Goal: Information Seeking & Learning: Compare options

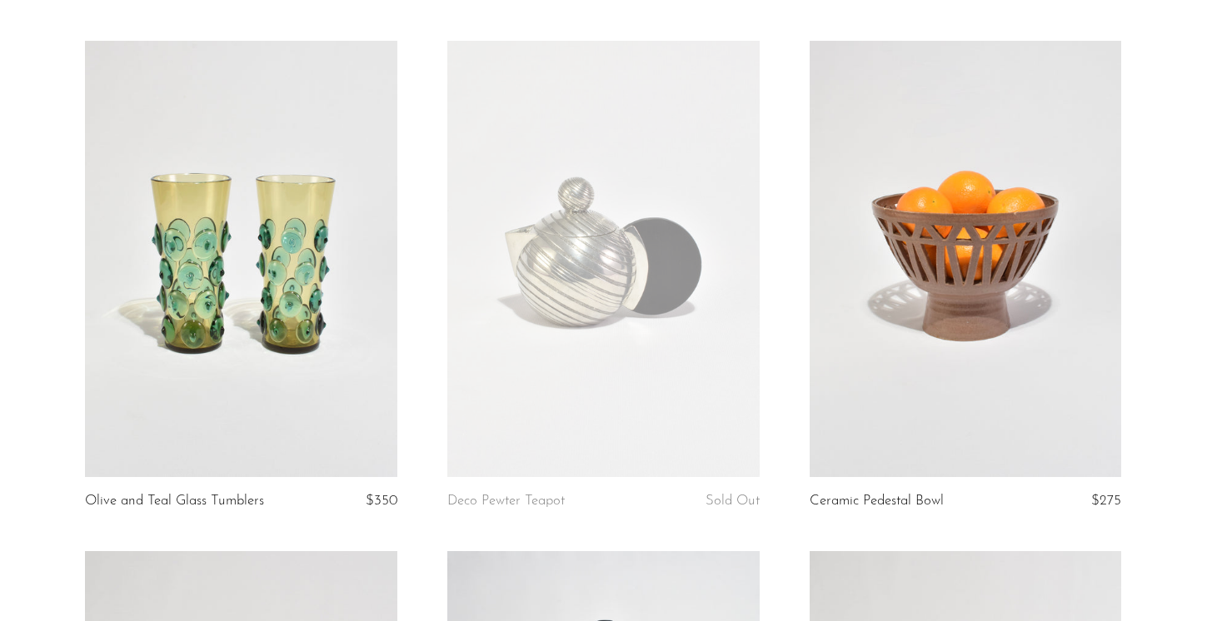
scroll to position [115, 0]
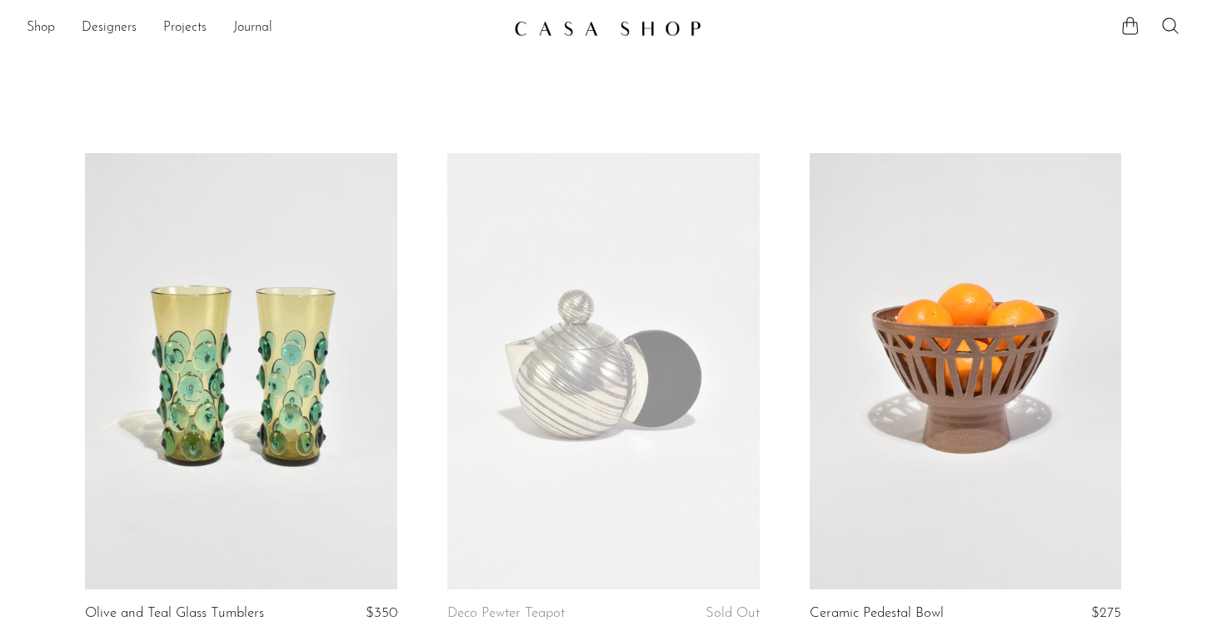
scroll to position [115, 0]
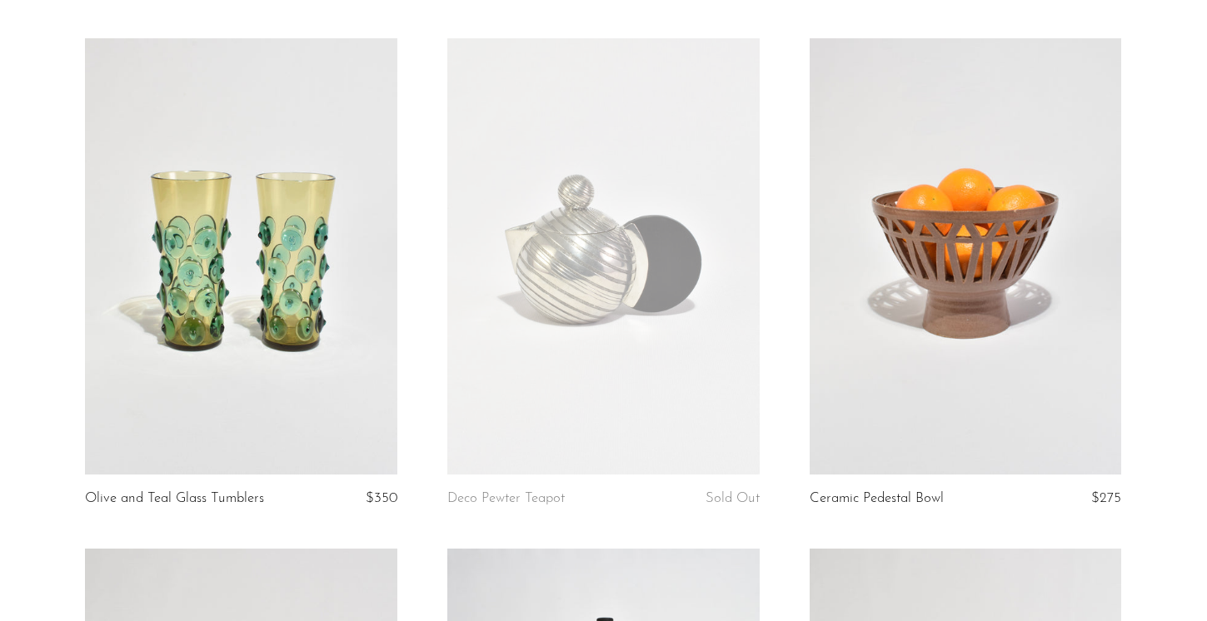
click at [549, 347] on link at bounding box center [603, 256] width 312 height 436
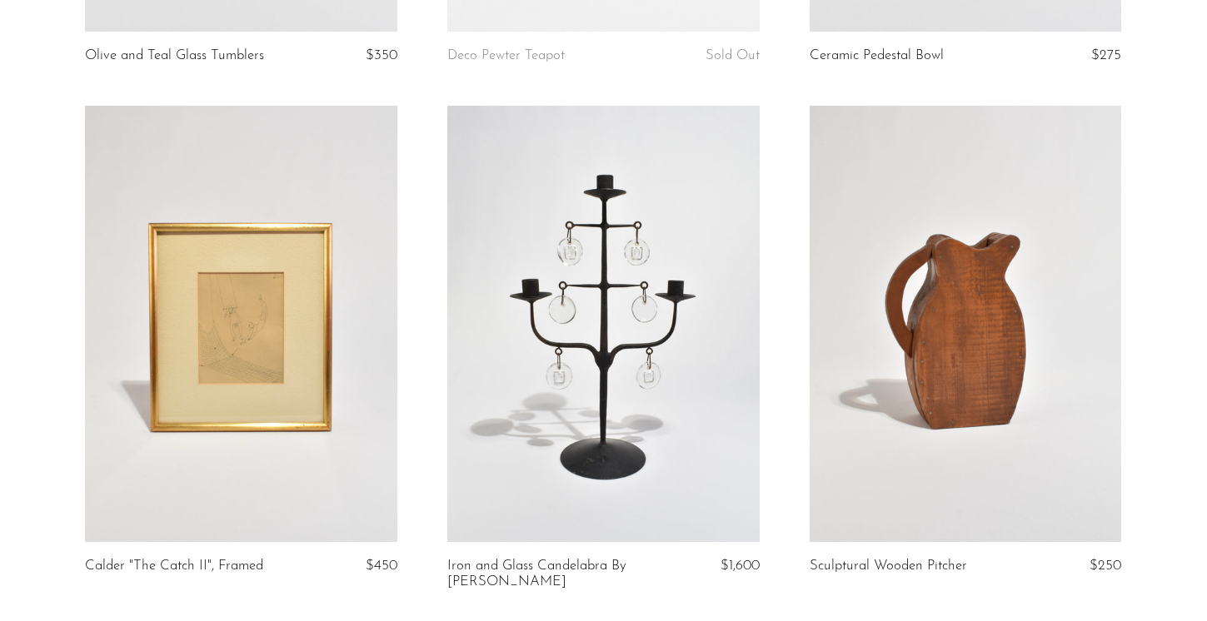
scroll to position [560, 0]
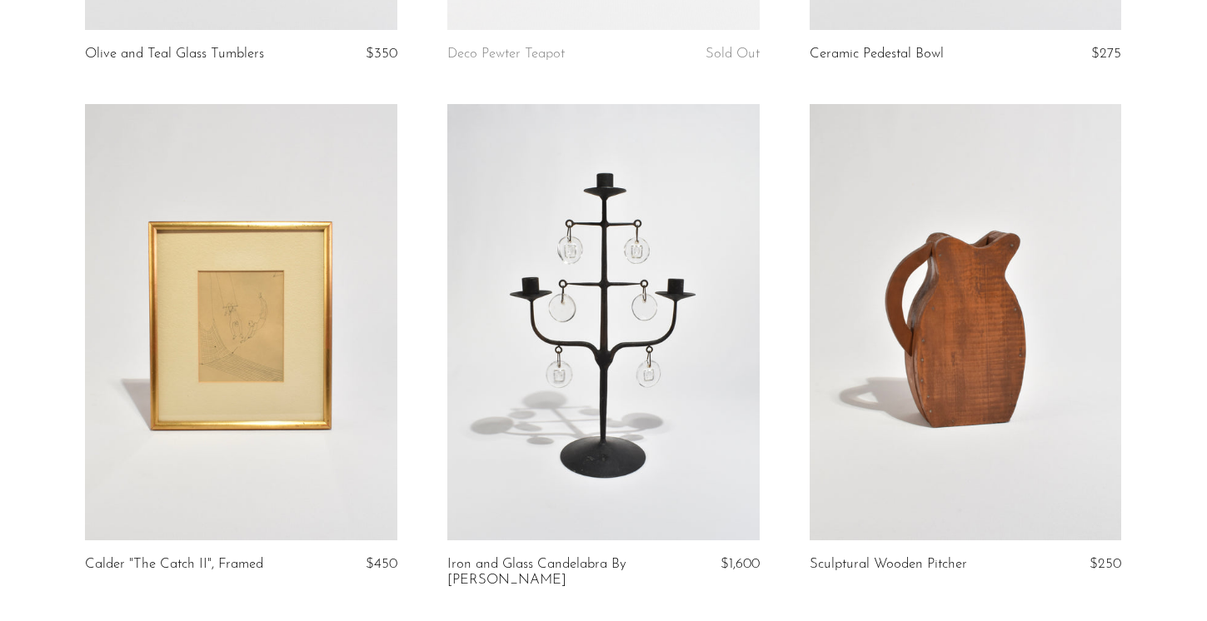
click at [671, 340] on link at bounding box center [603, 322] width 312 height 436
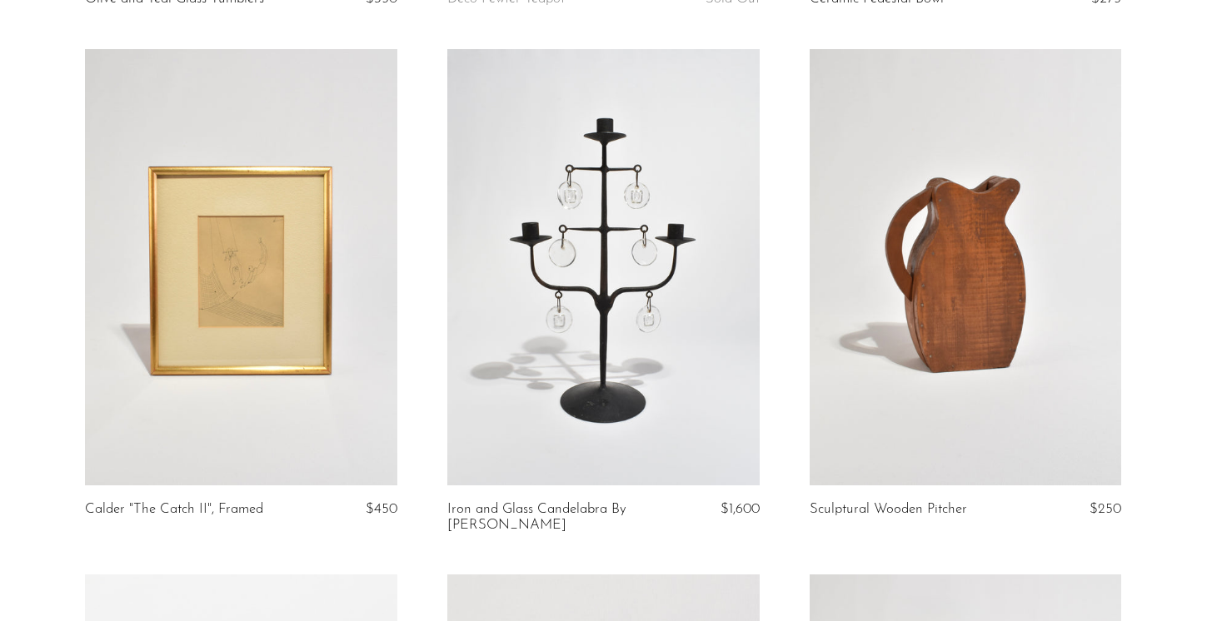
scroll to position [631, 0]
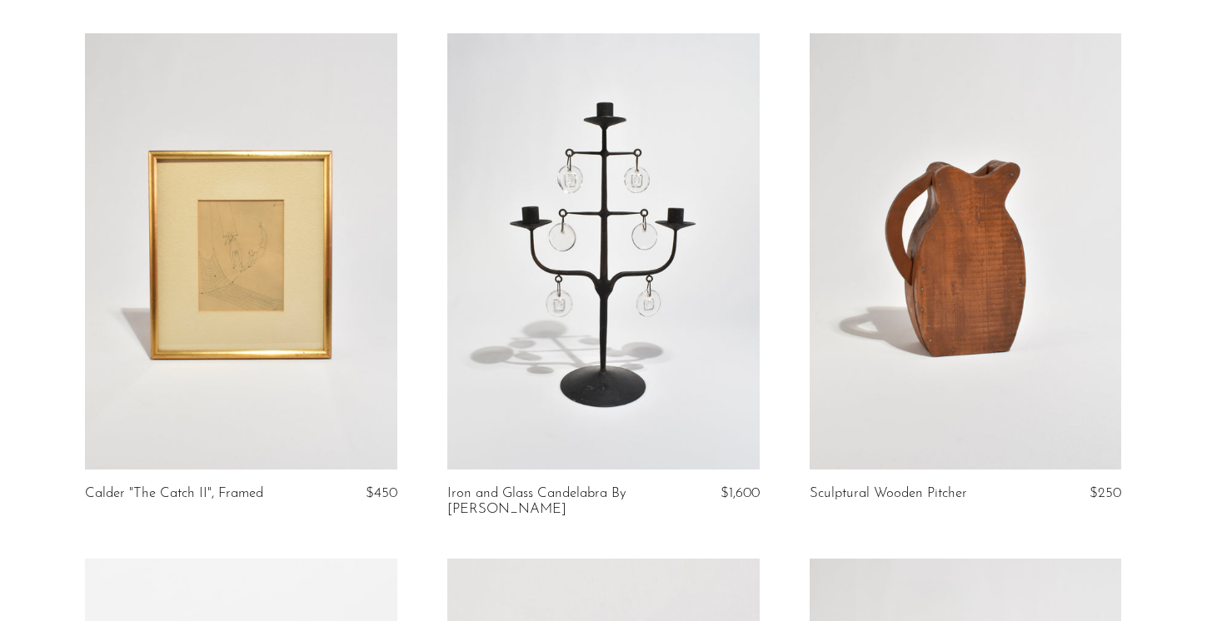
click at [970, 283] on link at bounding box center [966, 251] width 312 height 436
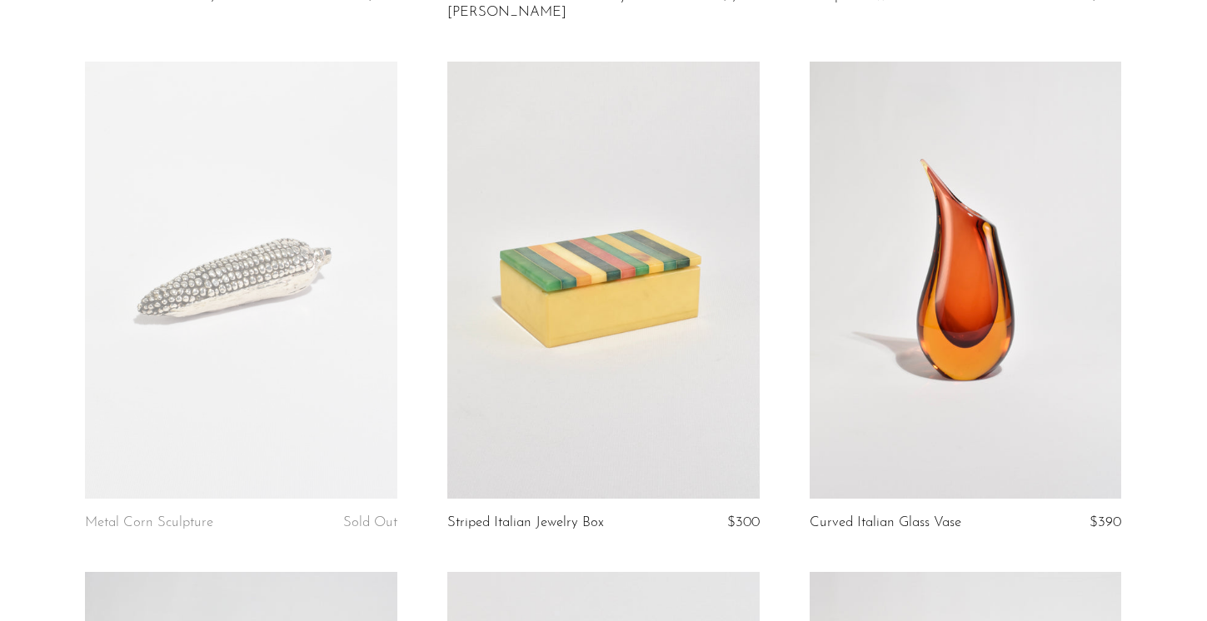
scroll to position [1129, 0]
click at [531, 404] on link at bounding box center [603, 279] width 312 height 436
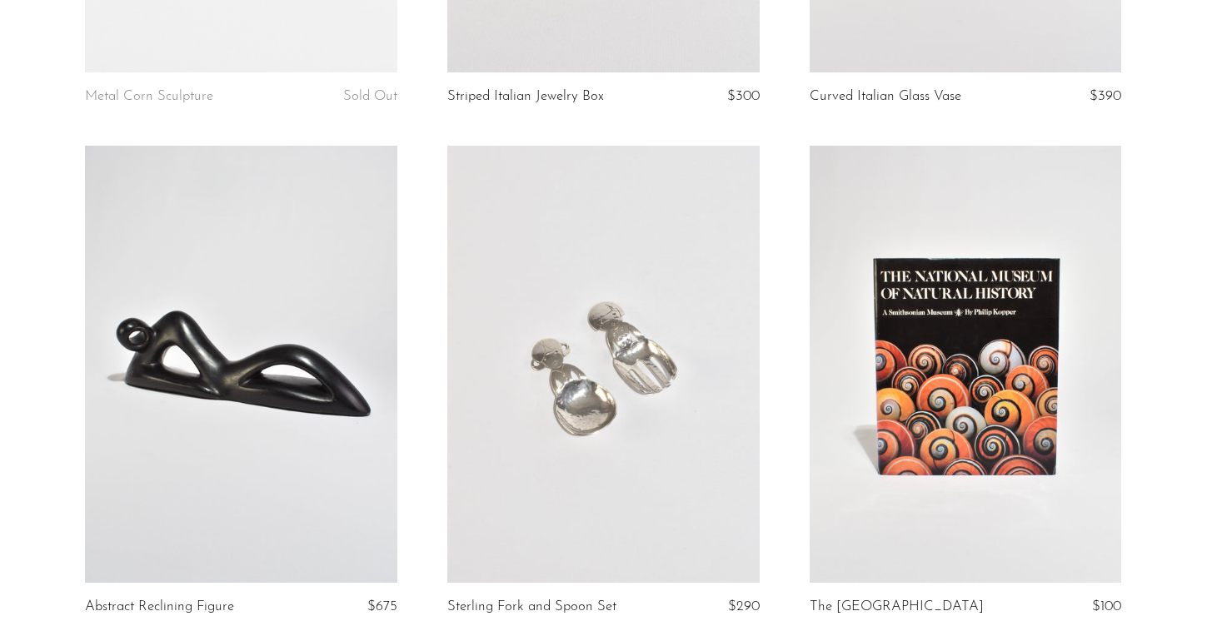
scroll to position [1648, 0]
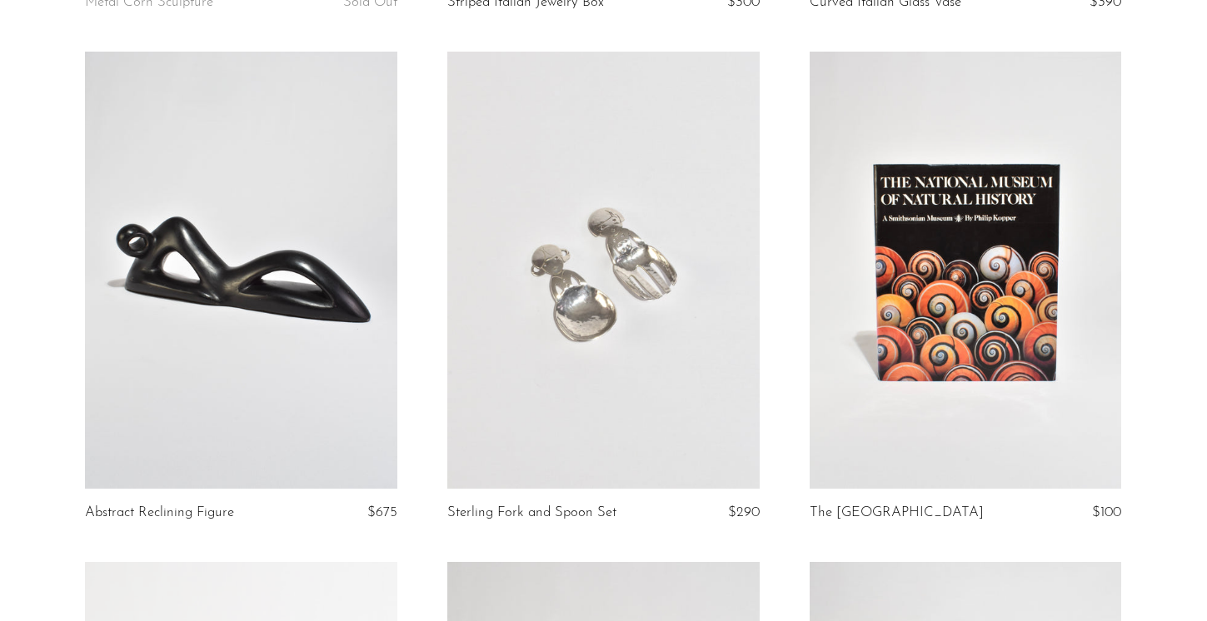
click at [588, 300] on link at bounding box center [603, 270] width 312 height 436
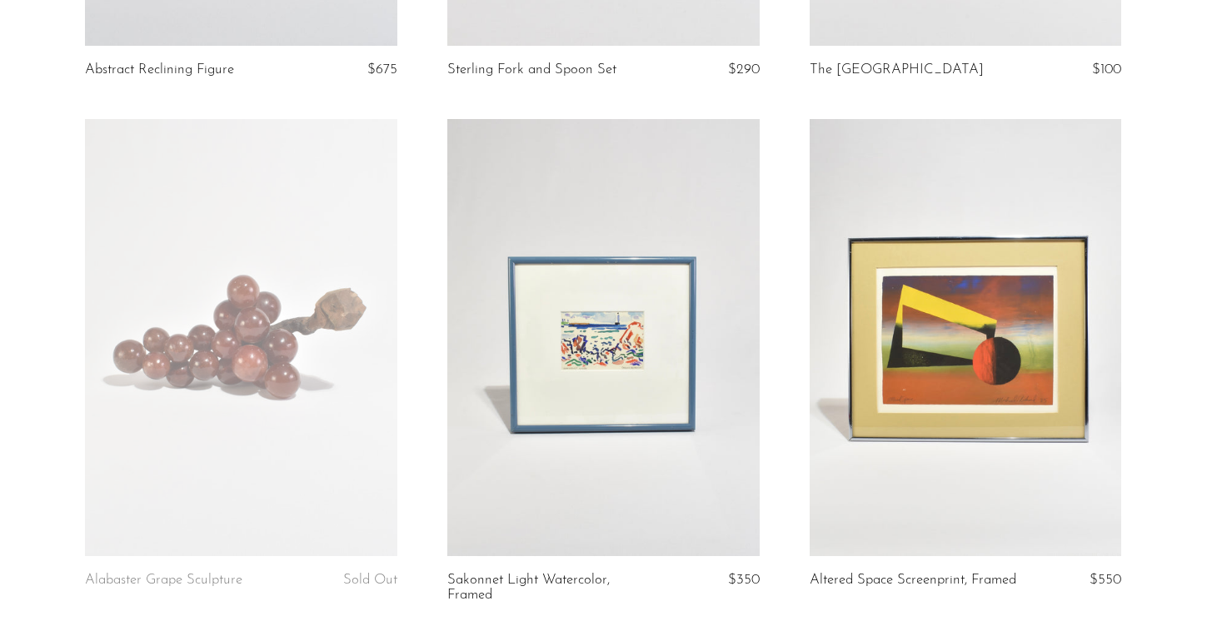
scroll to position [2160, 0]
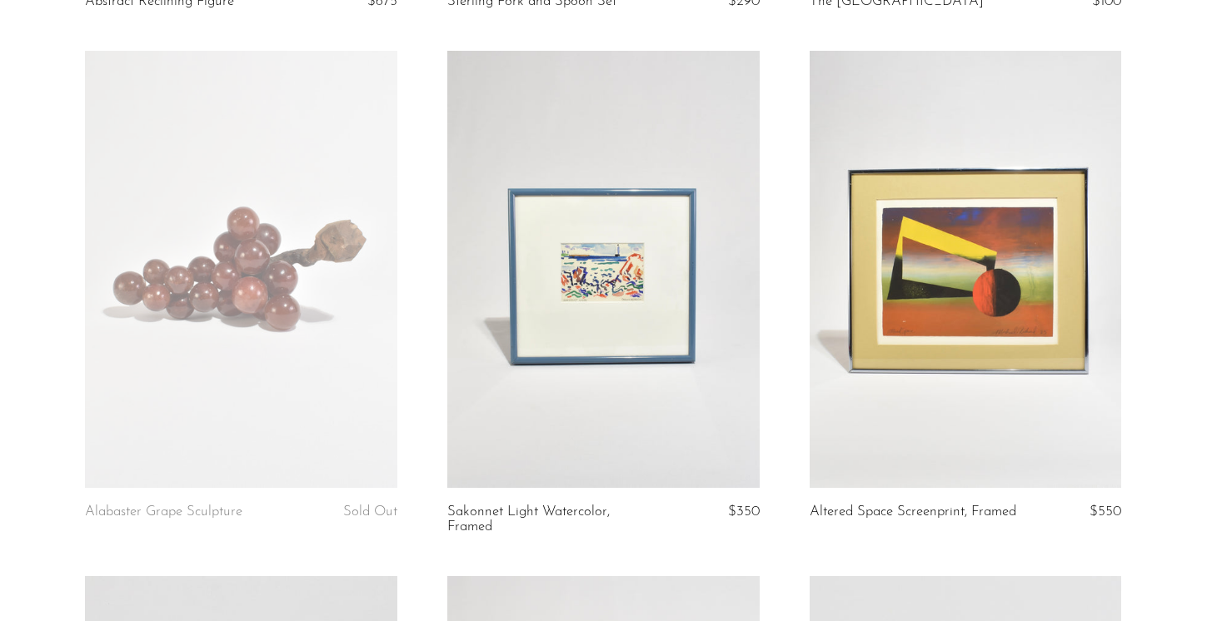
click at [546, 325] on link at bounding box center [603, 269] width 312 height 436
click at [909, 399] on link at bounding box center [966, 269] width 312 height 436
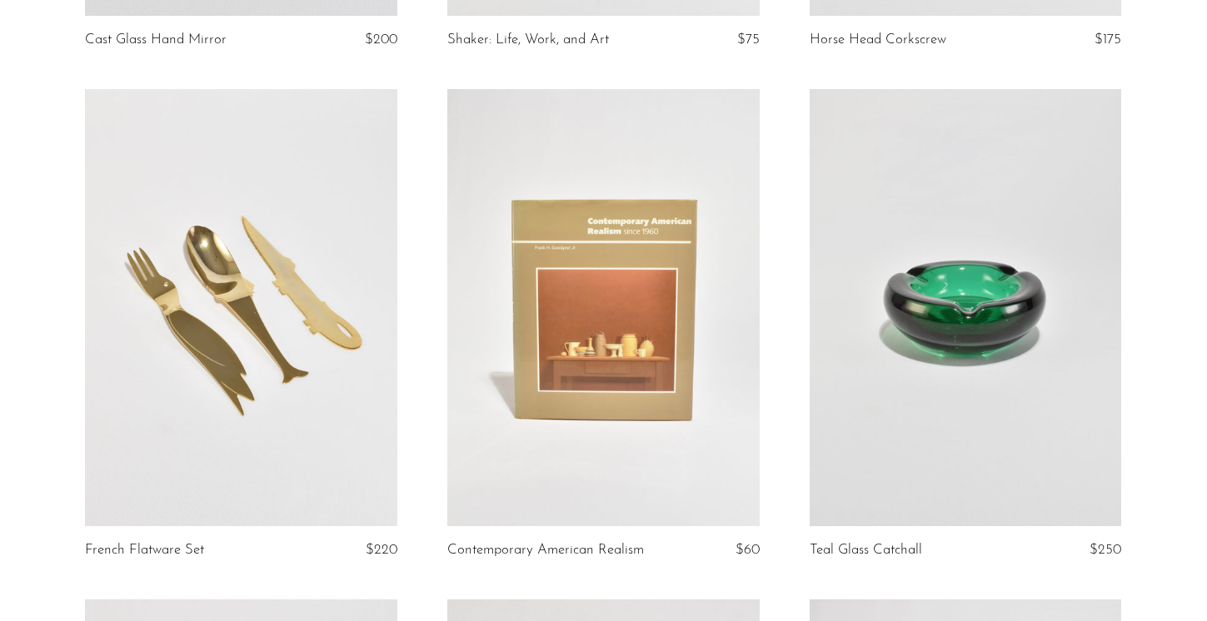
scroll to position [3158, 0]
click at [571, 374] on link at bounding box center [603, 306] width 312 height 436
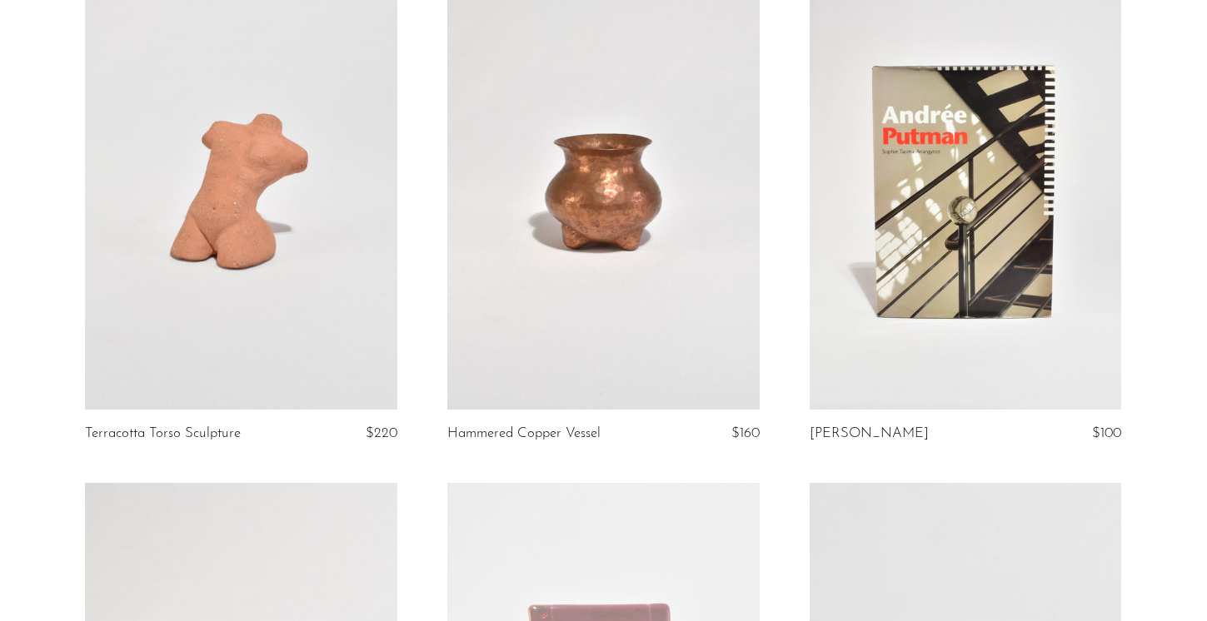
scroll to position [3886, 0]
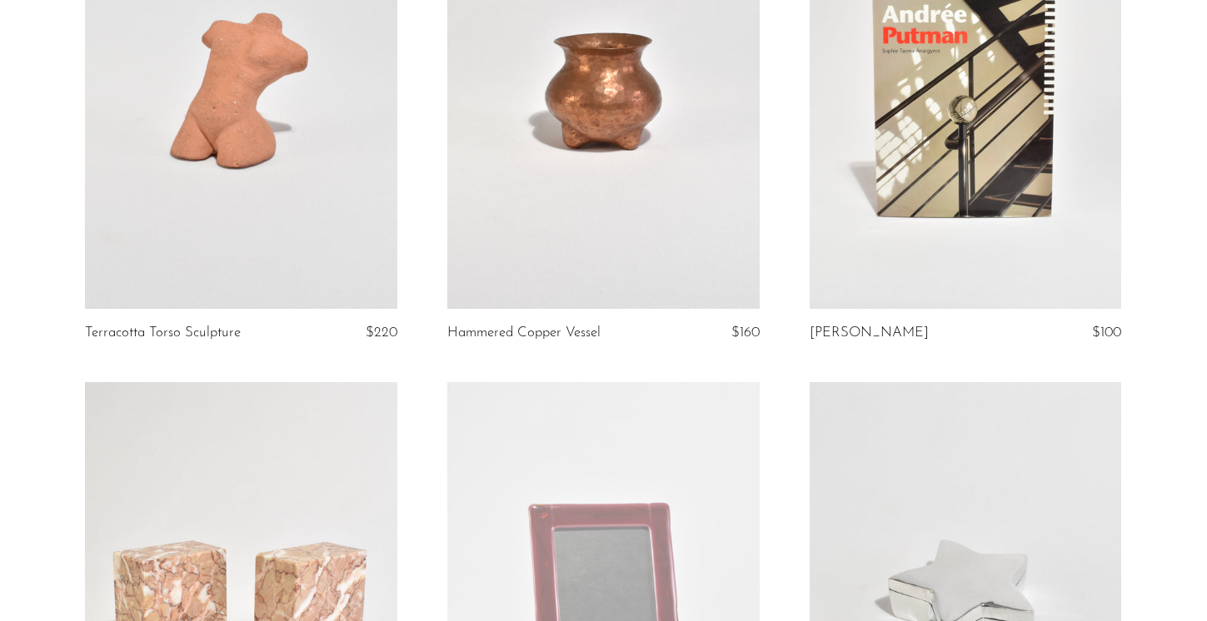
click at [977, 277] on link at bounding box center [966, 90] width 312 height 436
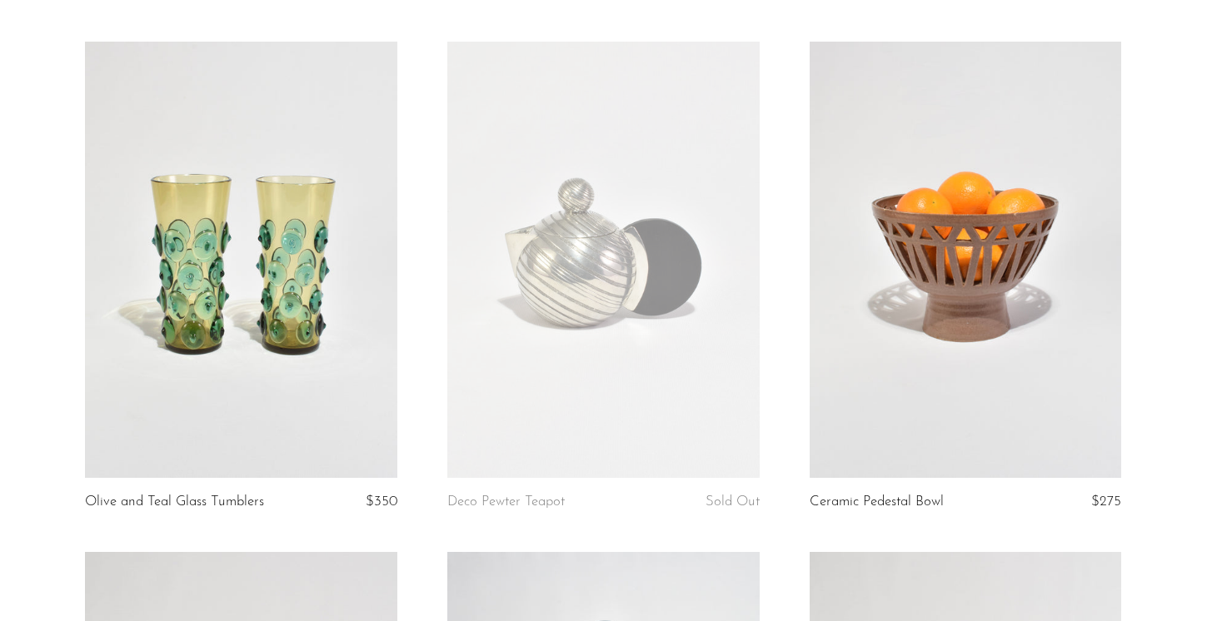
scroll to position [0, 0]
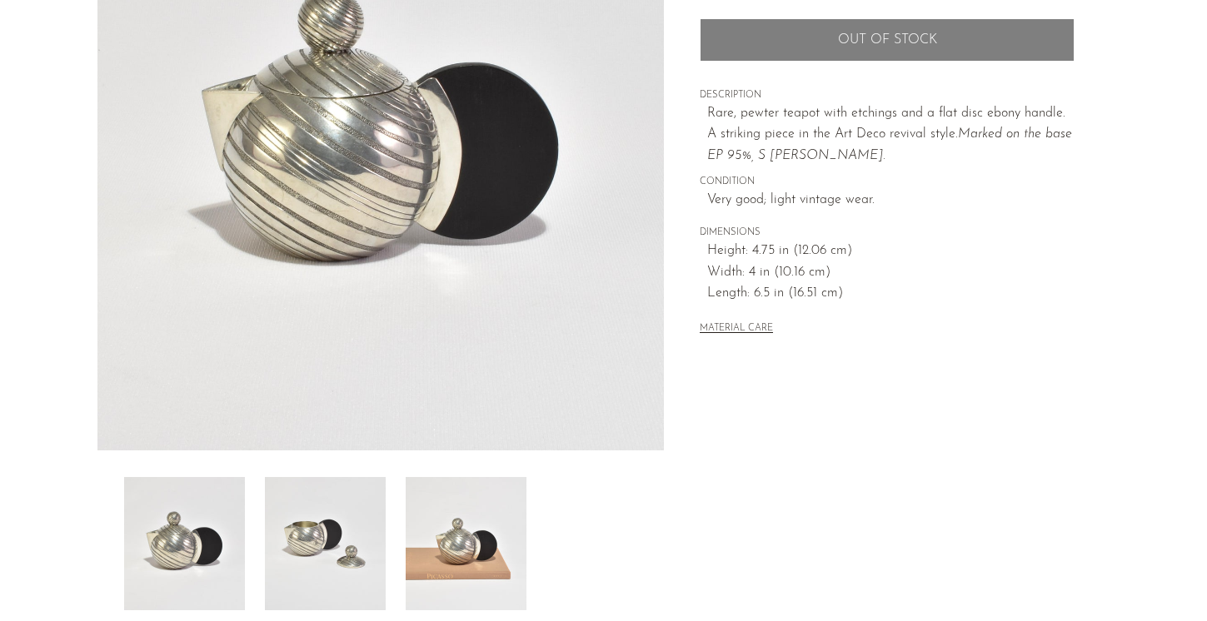
scroll to position [255, 0]
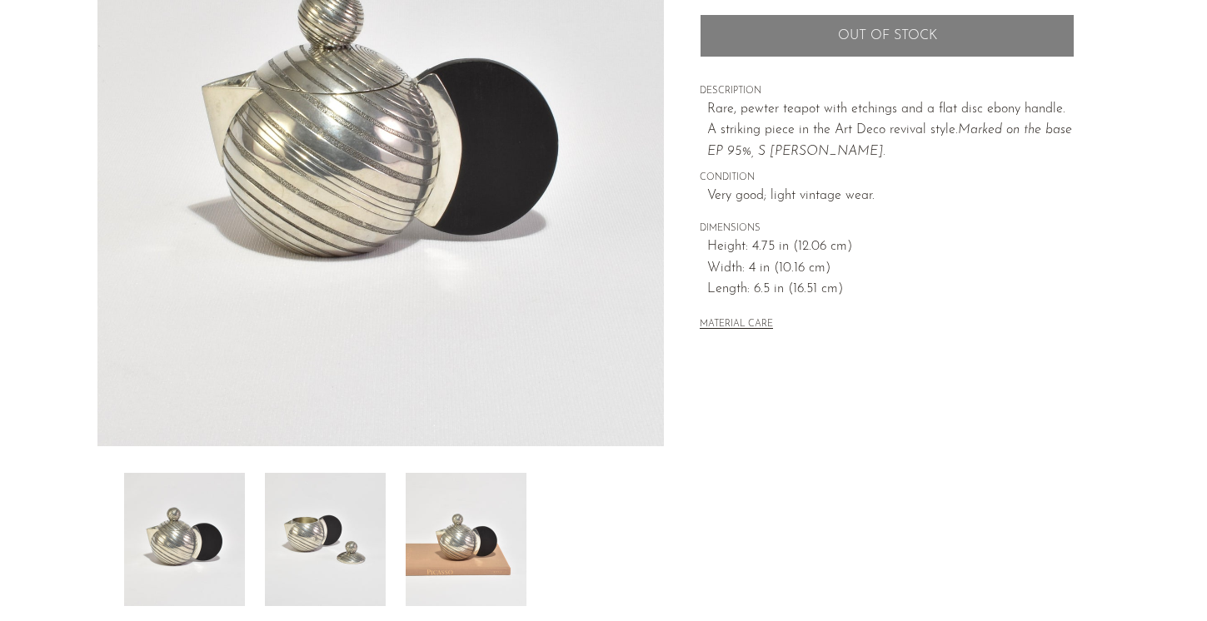
click at [474, 565] on img at bounding box center [466, 539] width 121 height 133
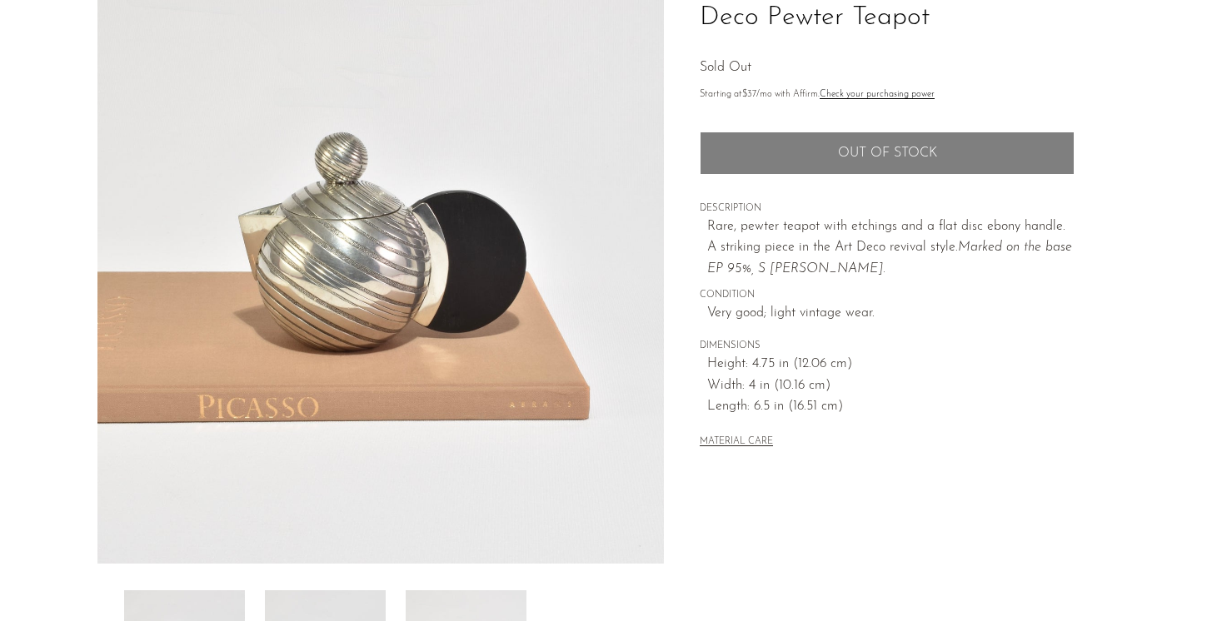
scroll to position [82, 0]
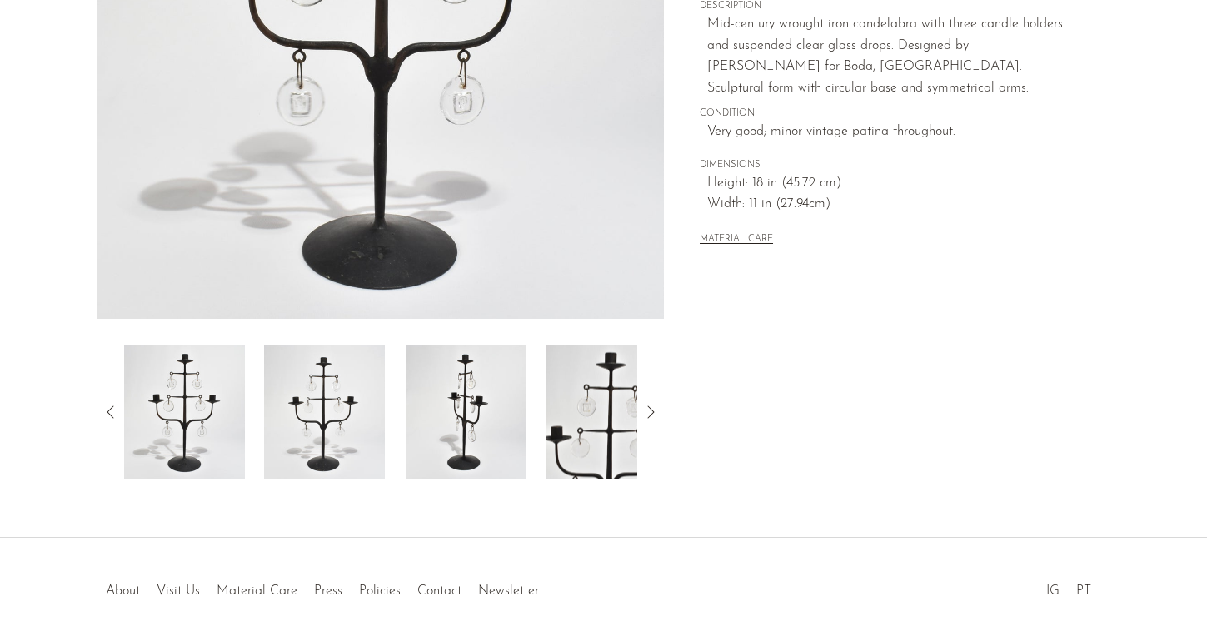
scroll to position [383, 0]
click at [573, 417] on img at bounding box center [606, 411] width 121 height 133
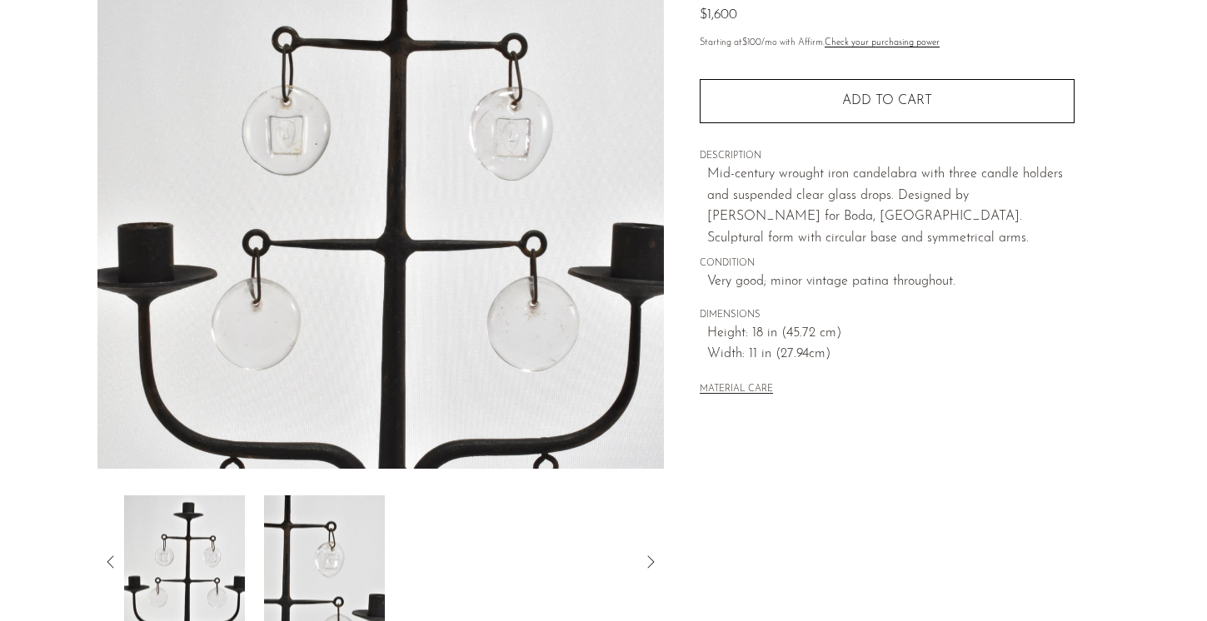
scroll to position [230, 0]
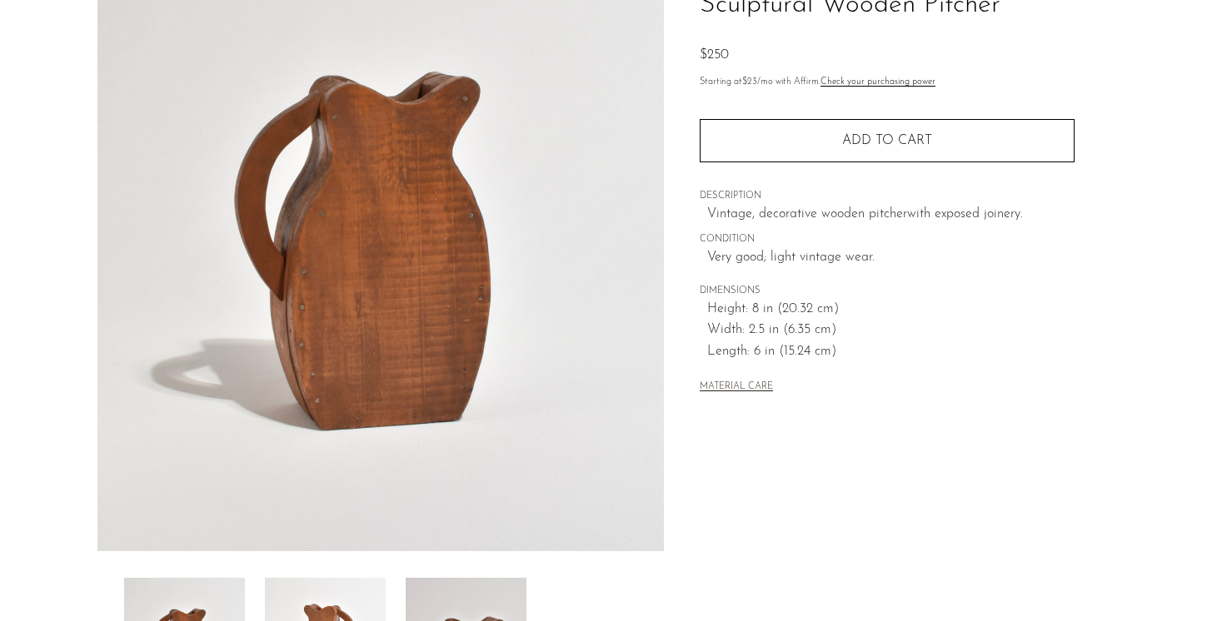
scroll to position [129, 0]
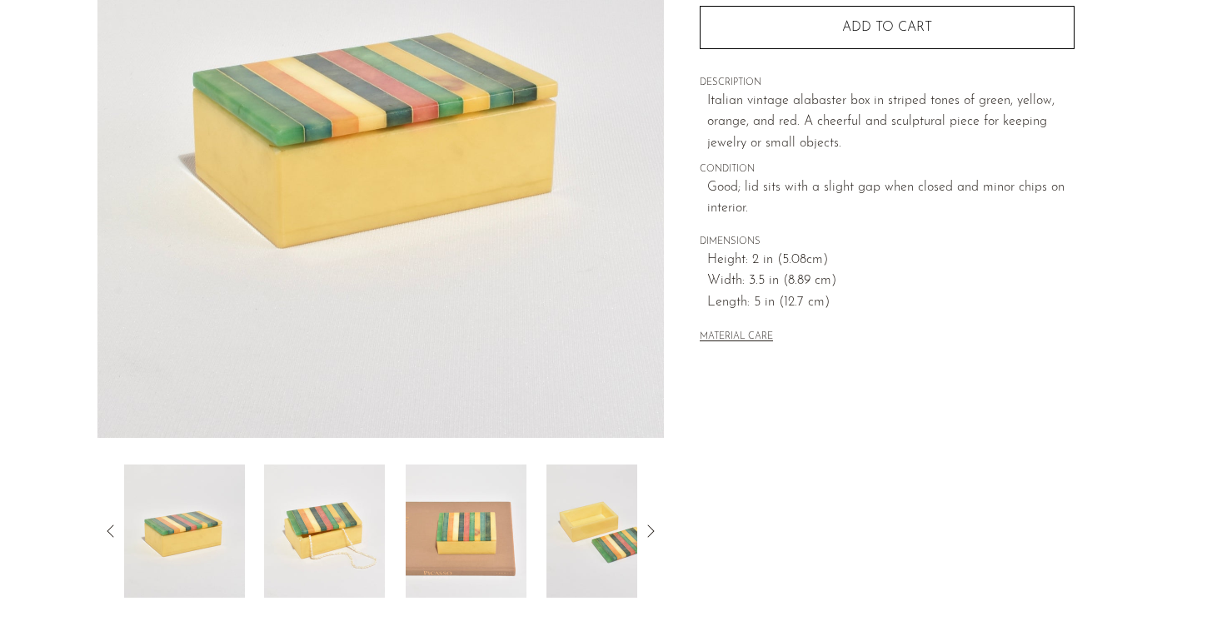
scroll to position [271, 0]
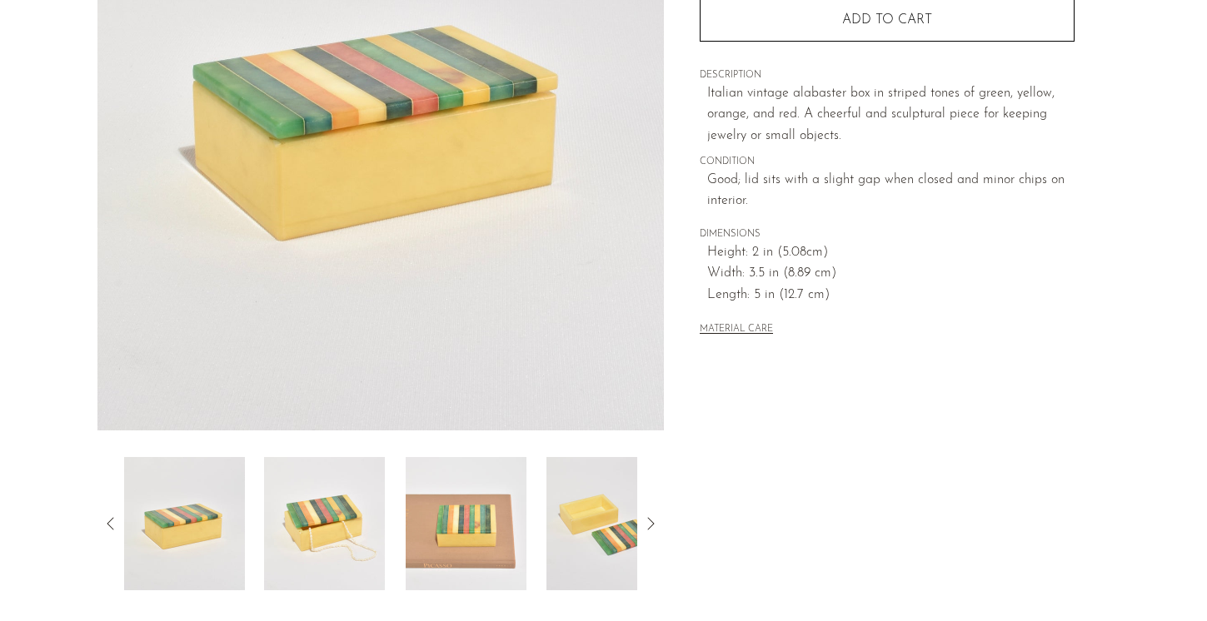
click at [591, 536] on img at bounding box center [606, 523] width 121 height 133
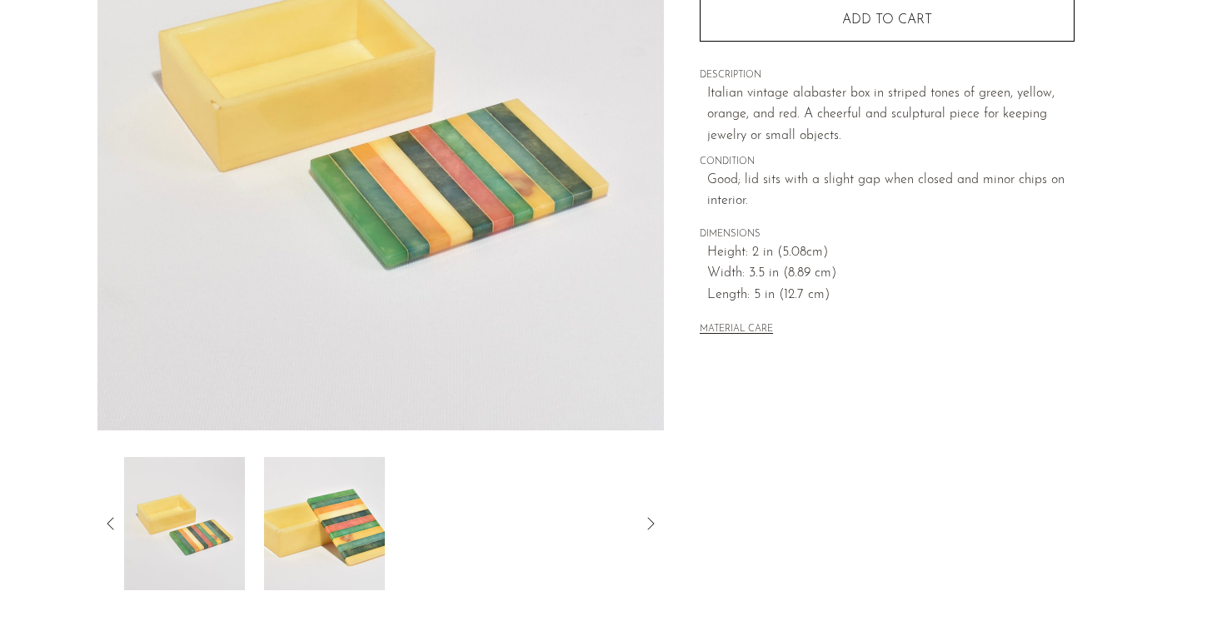
click at [192, 531] on img at bounding box center [183, 523] width 121 height 133
click at [307, 530] on img at bounding box center [324, 523] width 121 height 133
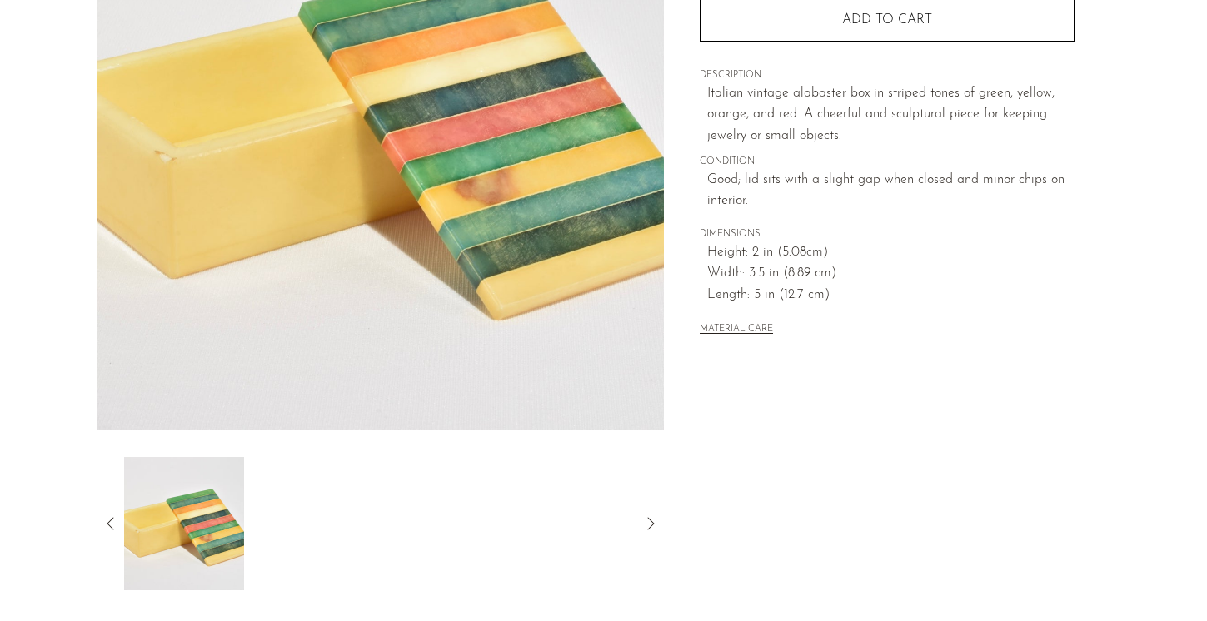
click at [110, 521] on icon at bounding box center [111, 524] width 20 height 20
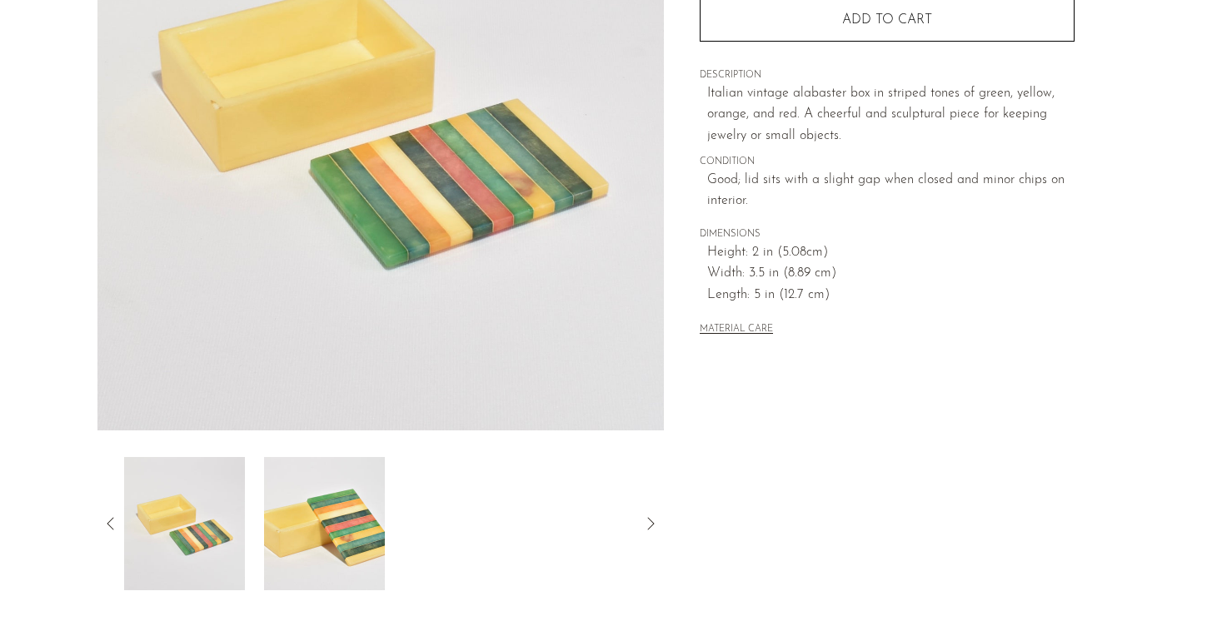
click at [107, 520] on icon at bounding box center [111, 524] width 20 height 20
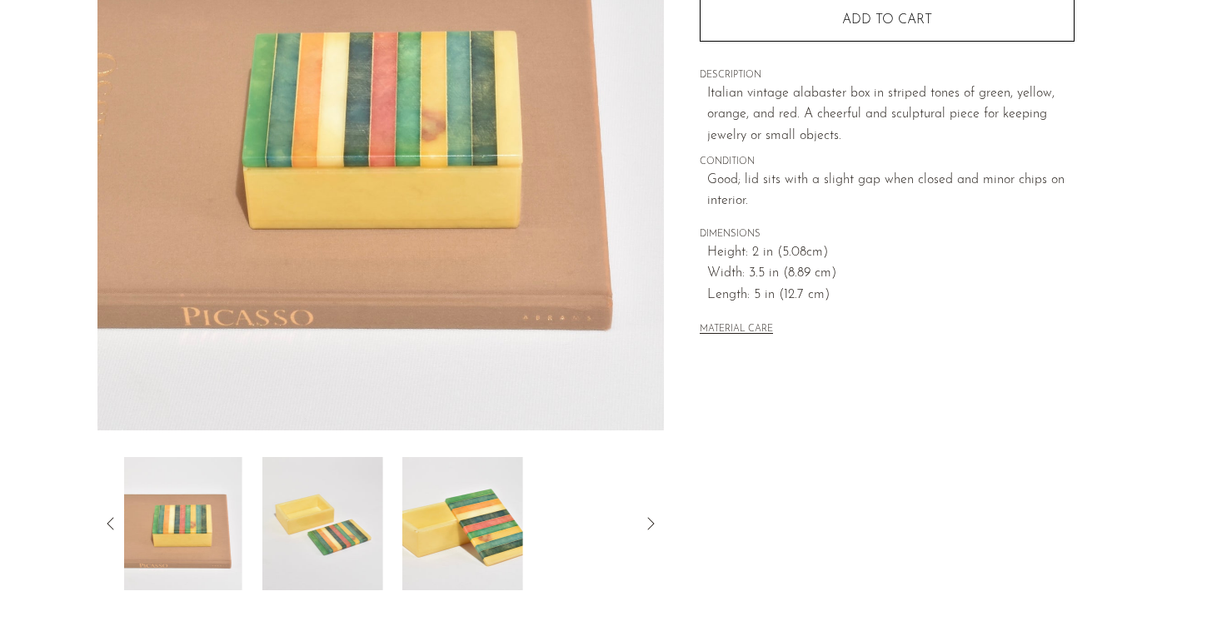
click at [107, 520] on icon at bounding box center [111, 524] width 20 height 20
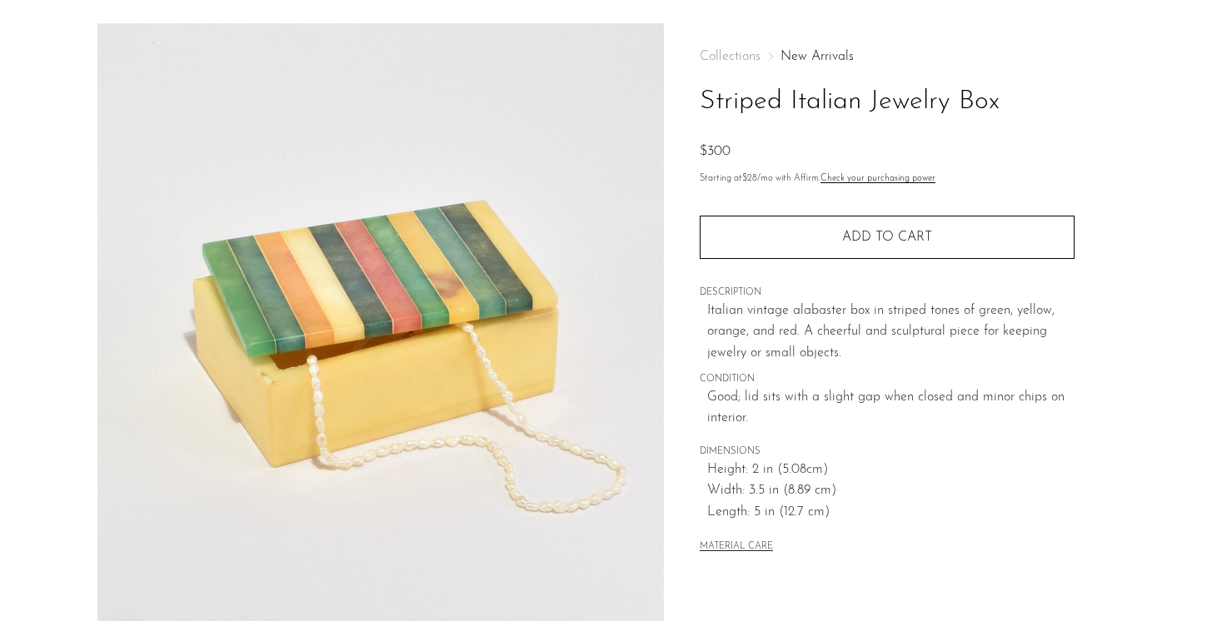
scroll to position [0, 0]
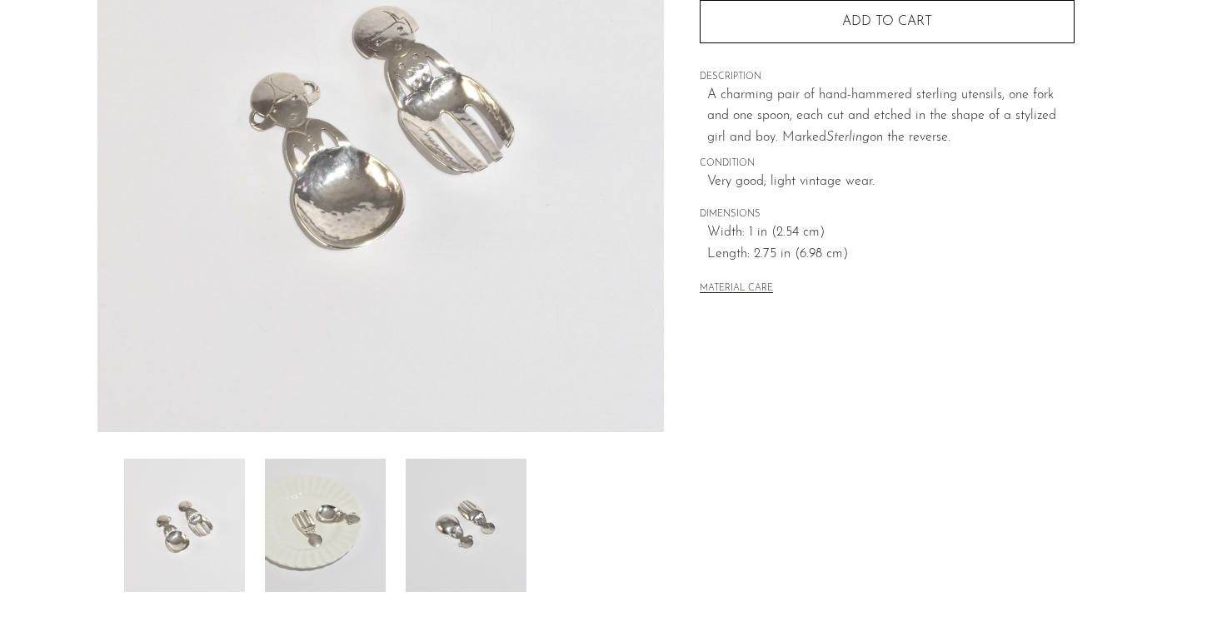
scroll to position [272, 0]
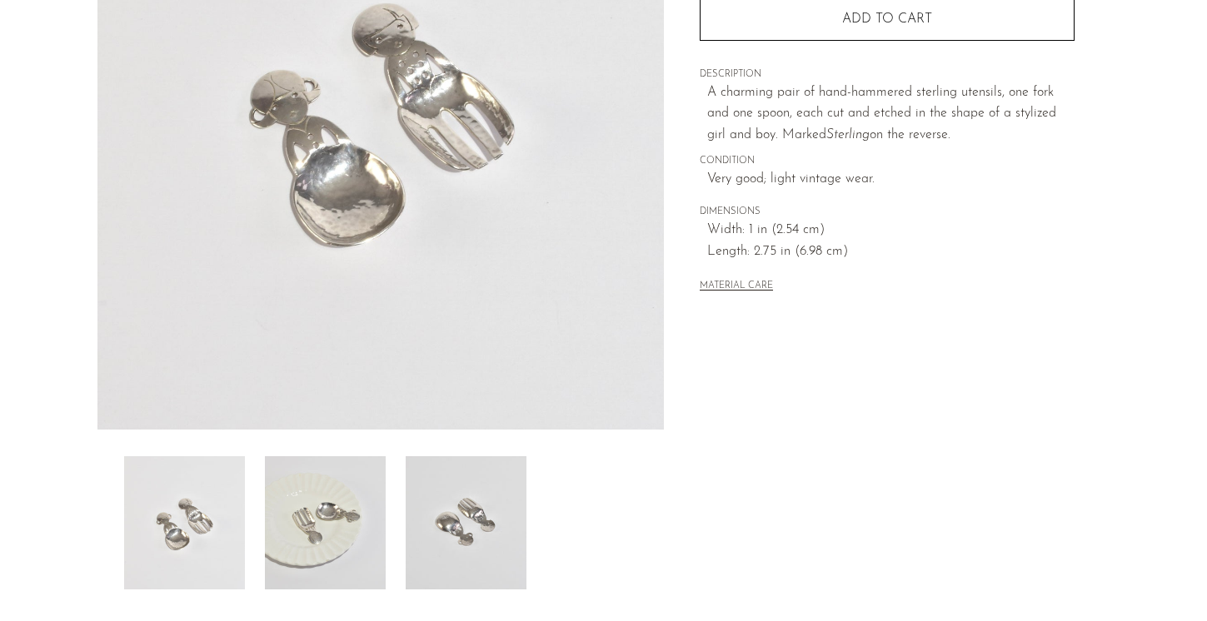
click at [305, 516] on img at bounding box center [325, 522] width 121 height 133
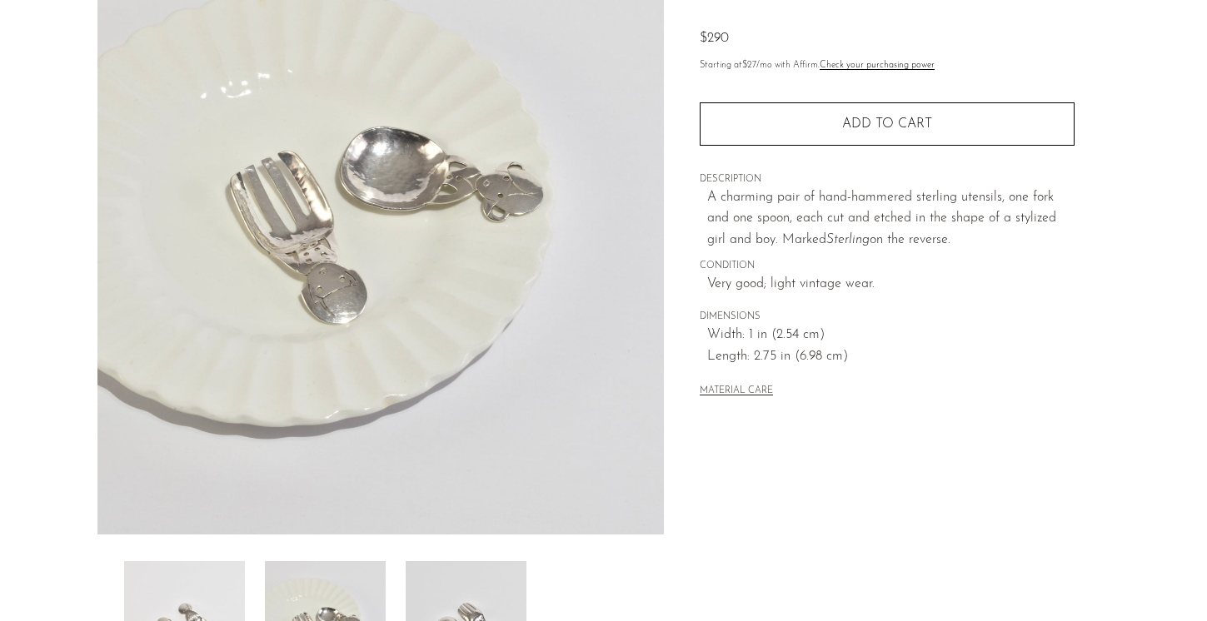
scroll to position [162, 0]
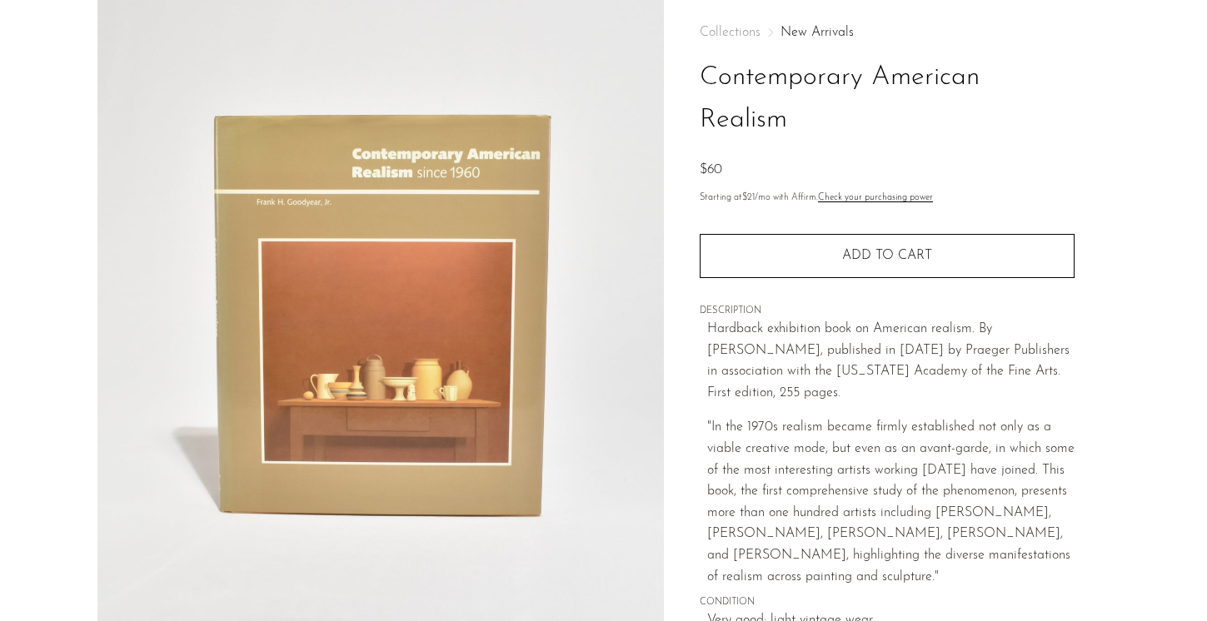
scroll to position [443, 0]
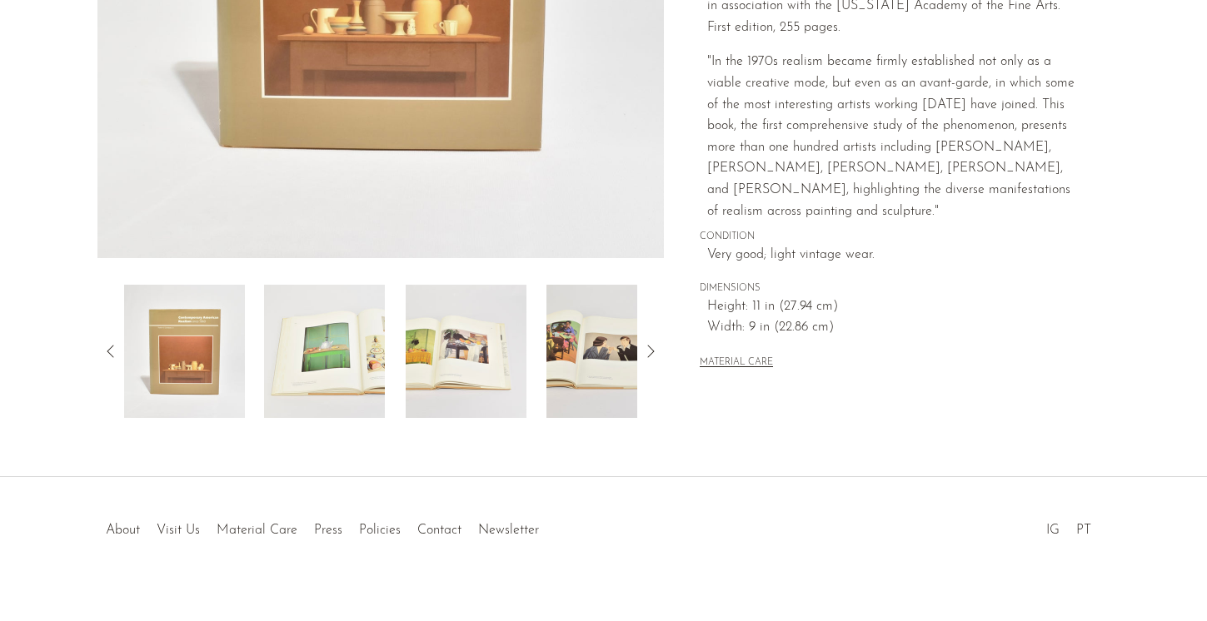
click at [447, 317] on img at bounding box center [466, 351] width 121 height 133
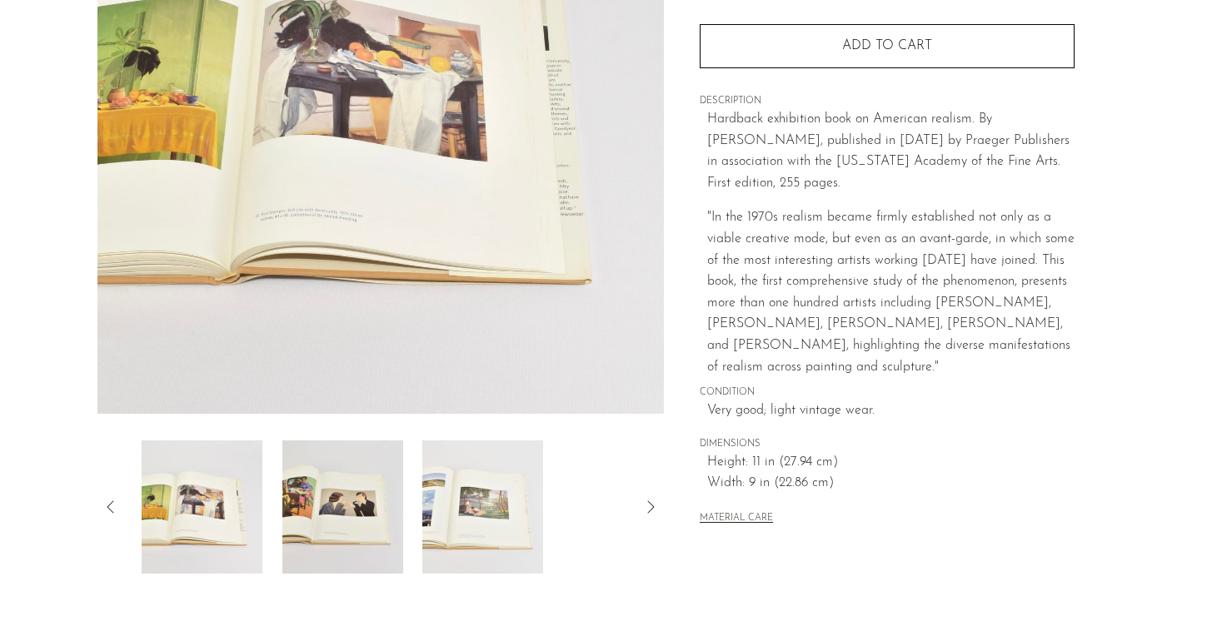
scroll to position [204, 0]
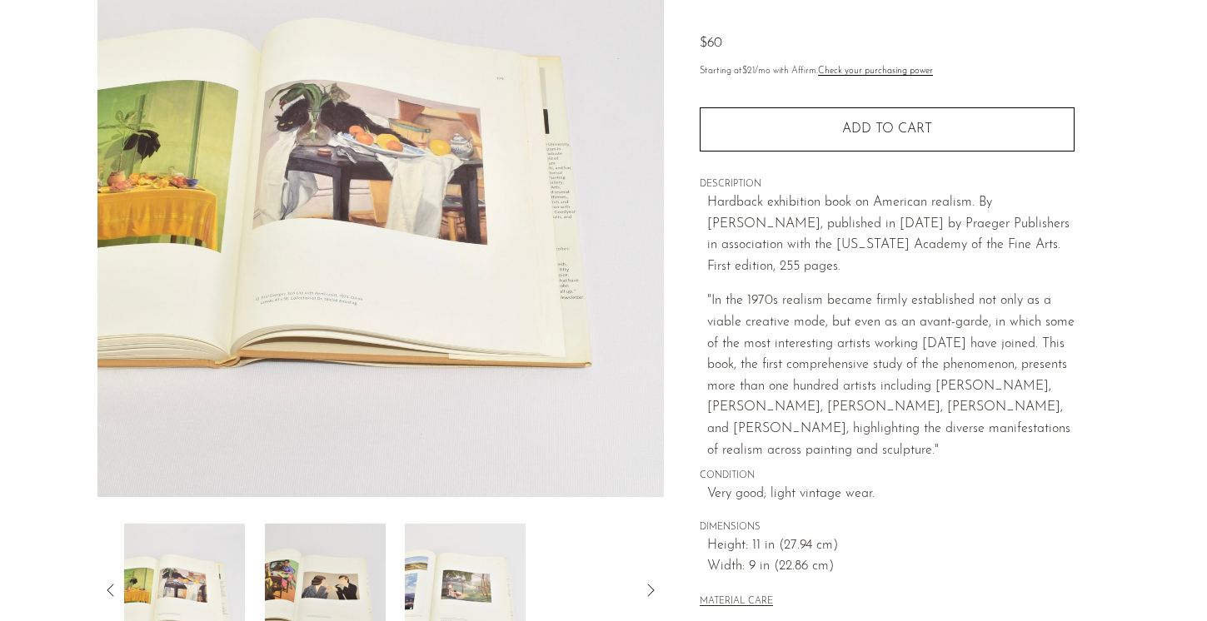
click at [468, 594] on img at bounding box center [465, 590] width 121 height 133
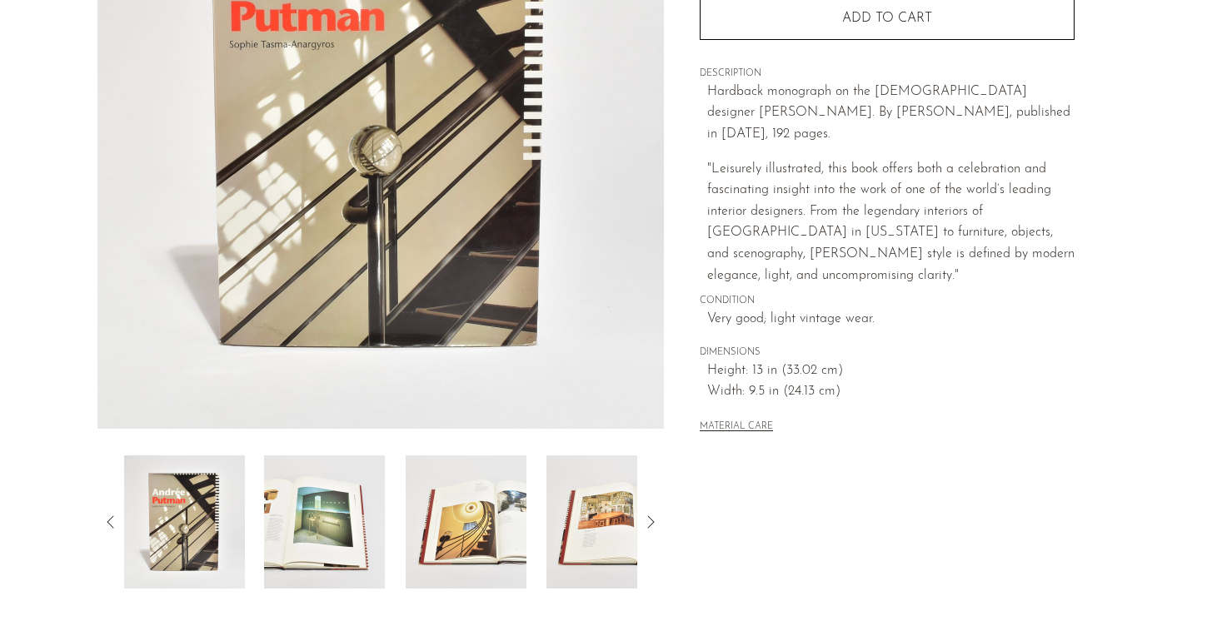
scroll to position [359, 0]
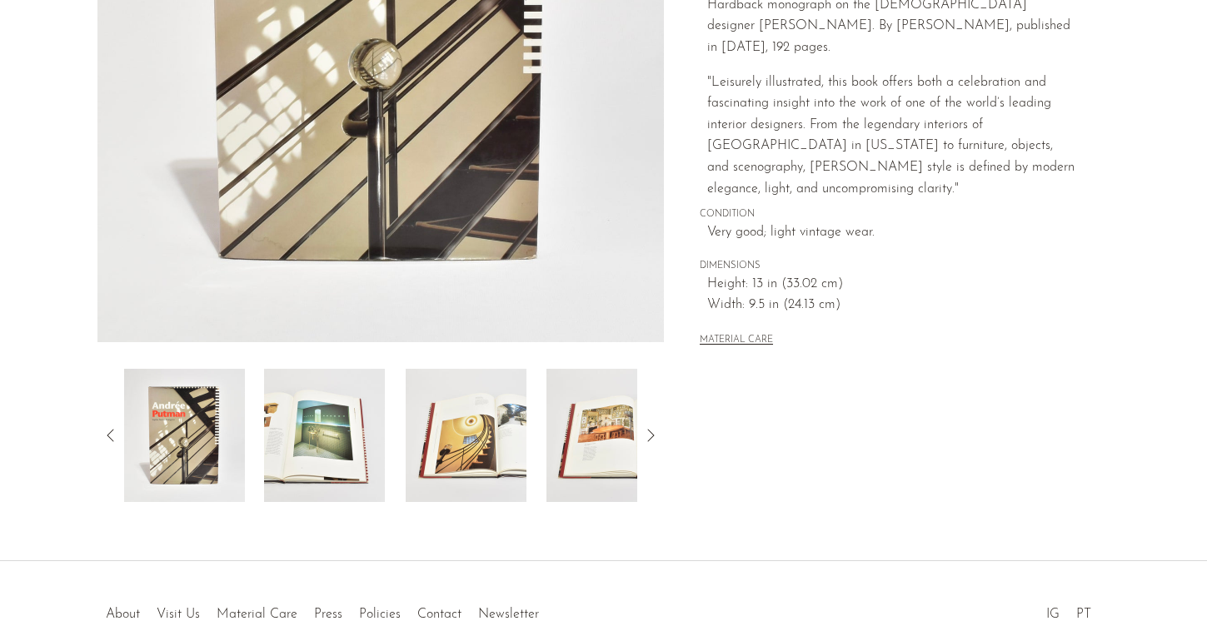
click at [447, 434] on img at bounding box center [466, 435] width 121 height 133
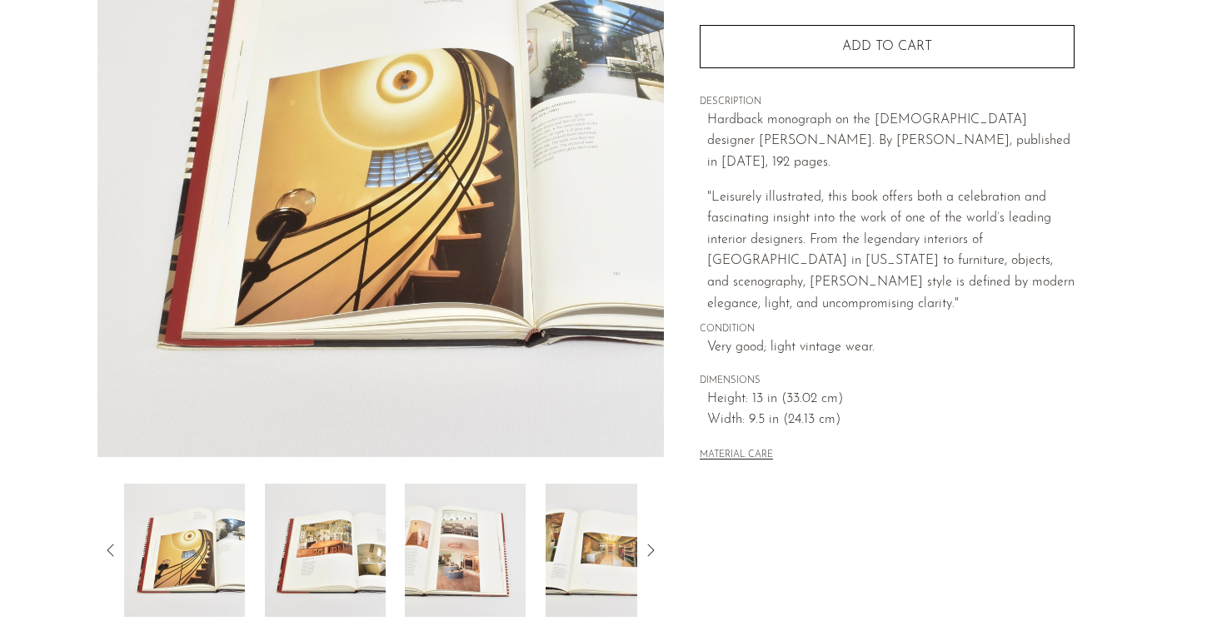
scroll to position [251, 0]
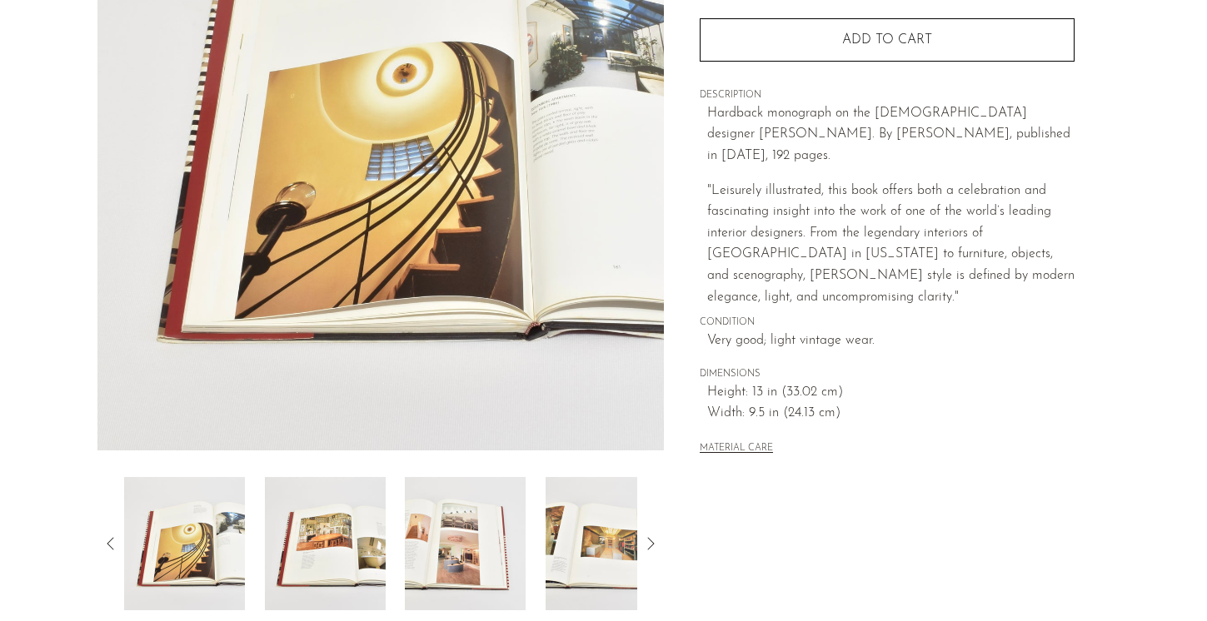
click at [474, 548] on img at bounding box center [465, 543] width 121 height 133
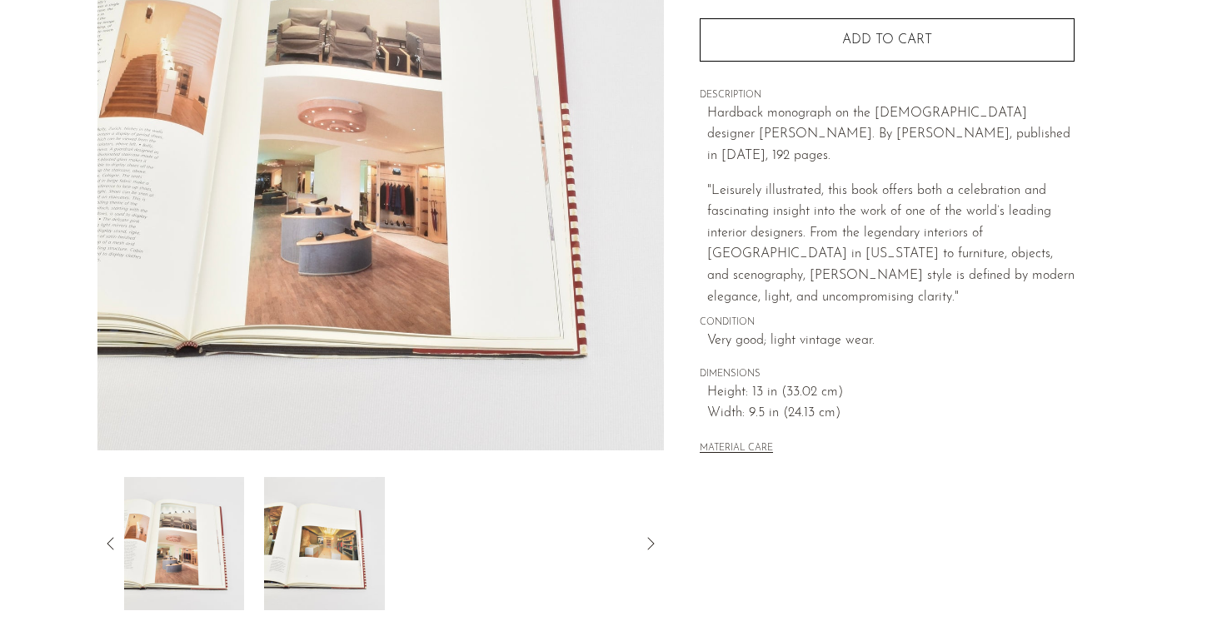
click at [297, 545] on img at bounding box center [324, 543] width 121 height 133
